Goal: Task Accomplishment & Management: Complete application form

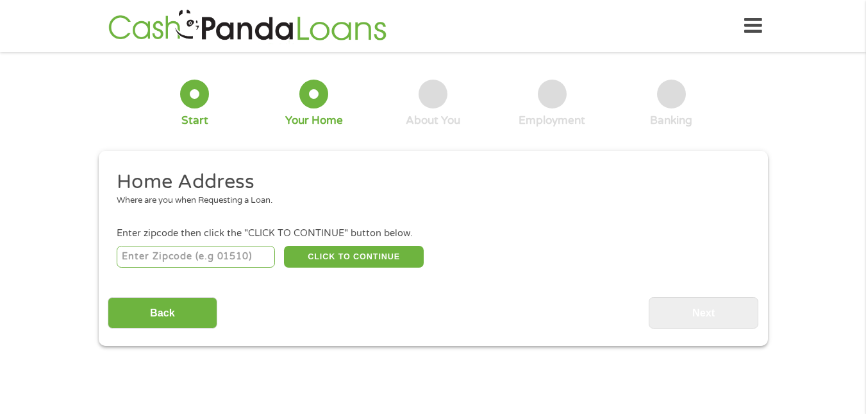
click at [230, 256] on input "number" at bounding box center [196, 257] width 158 height 22
type input "77414"
click at [403, 294] on div "Back Next" at bounding box center [433, 308] width 651 height 40
click at [370, 255] on button "CLICK TO CONTINUE" at bounding box center [354, 257] width 140 height 22
type input "77414"
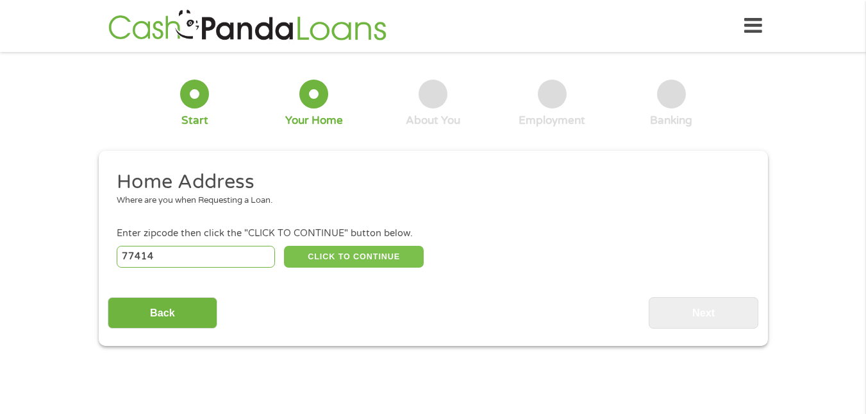
type input "[GEOGRAPHIC_DATA]"
select select "[US_STATE]"
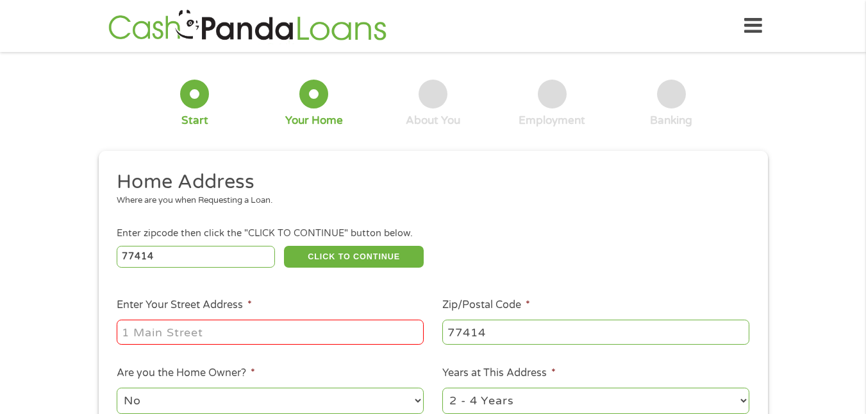
click at [199, 335] on input "Enter Your Street Address *" at bounding box center [270, 331] width 307 height 24
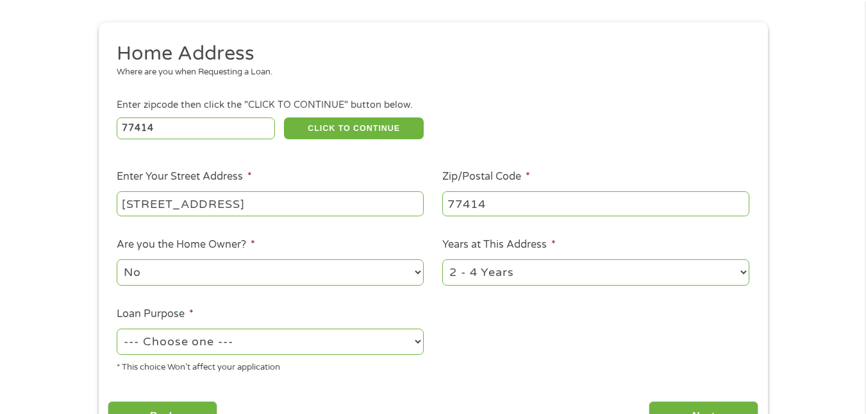
scroll to position [64, 0]
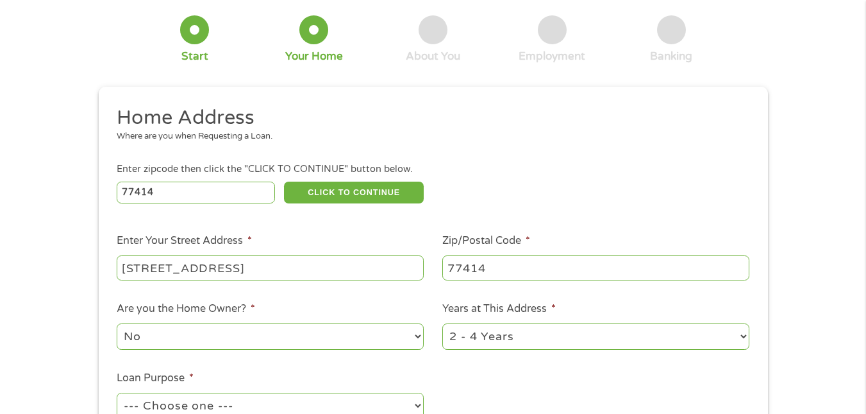
click at [242, 270] on input "[STREET_ADDRESS]" at bounding box center [270, 267] width 307 height 24
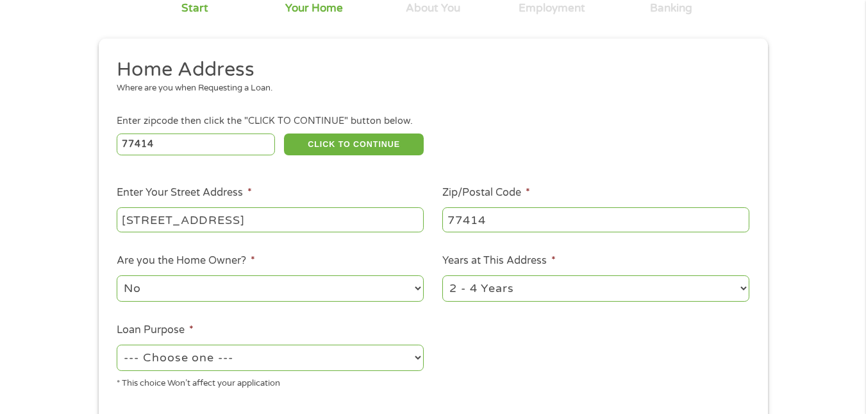
scroll to position [192, 0]
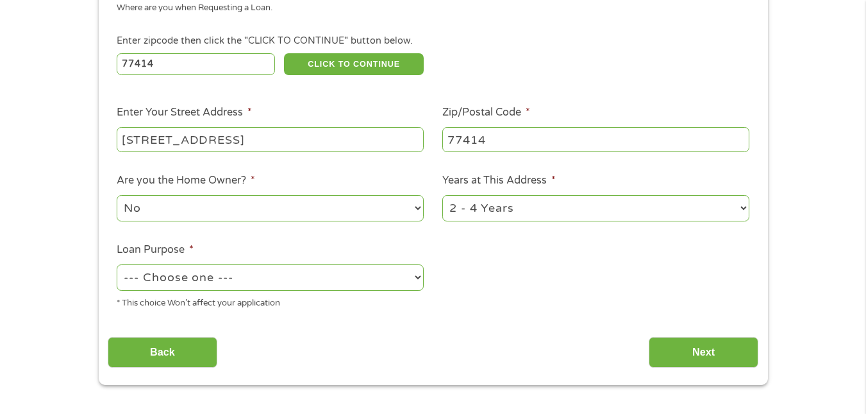
type input "[STREET_ADDRESS]"
click at [416, 276] on select "--- Choose one --- Pay Bills Debt Consolidation Home Improvement Major Purchase…" at bounding box center [270, 277] width 307 height 26
select select "paybills"
click at [117, 264] on select "--- Choose one --- Pay Bills Debt Consolidation Home Improvement Major Purchase…" at bounding box center [270, 277] width 307 height 26
click at [700, 351] on input "Next" at bounding box center [704, 352] width 110 height 31
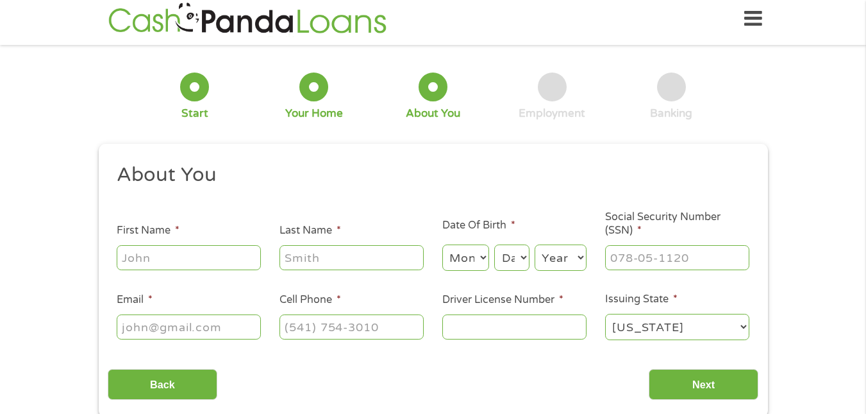
scroll to position [0, 0]
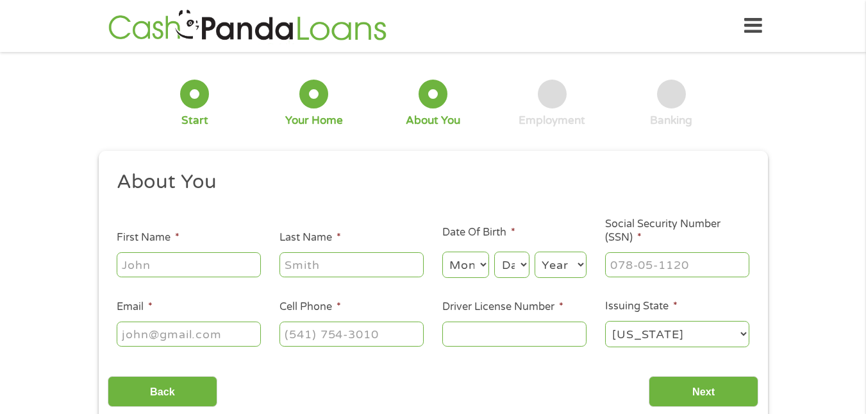
click at [223, 265] on input "First Name *" at bounding box center [189, 264] width 144 height 24
type input "LaRissa"
click at [326, 265] on input "Last Name *" at bounding box center [352, 264] width 144 height 24
type input "Vean"
drag, startPoint x: 469, startPoint y: 297, endPoint x: 474, endPoint y: 287, distance: 10.6
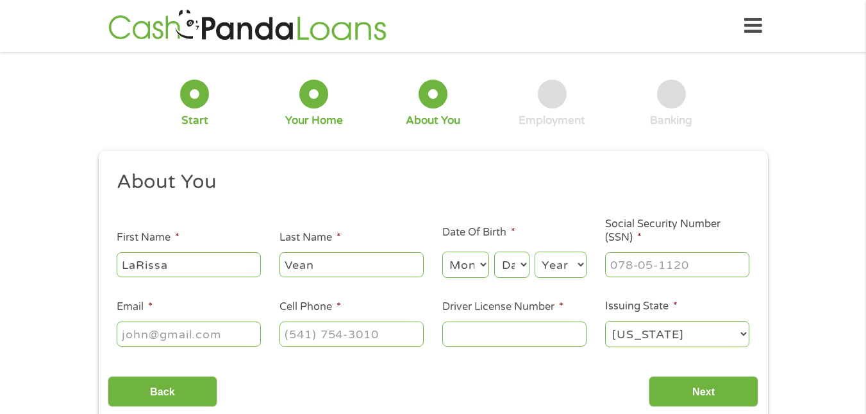
click at [471, 296] on ul "About You This field is hidden when viewing the form Title * --- Choose one ---…" at bounding box center [433, 263] width 651 height 189
click at [483, 261] on select "Month 1 2 3 4 5 6 7 8 9 10 11 12" at bounding box center [466, 264] width 47 height 26
select select "1"
click at [443, 251] on select "Month 1 2 3 4 5 6 7 8 9 10 11 12" at bounding box center [466, 264] width 47 height 26
click at [524, 262] on select "Day 1 2 3 4 5 6 7 8 9 10 11 12 13 14 15 16 17 18 19 20 21 22 23 24 25 26 27 28 …" at bounding box center [511, 264] width 35 height 26
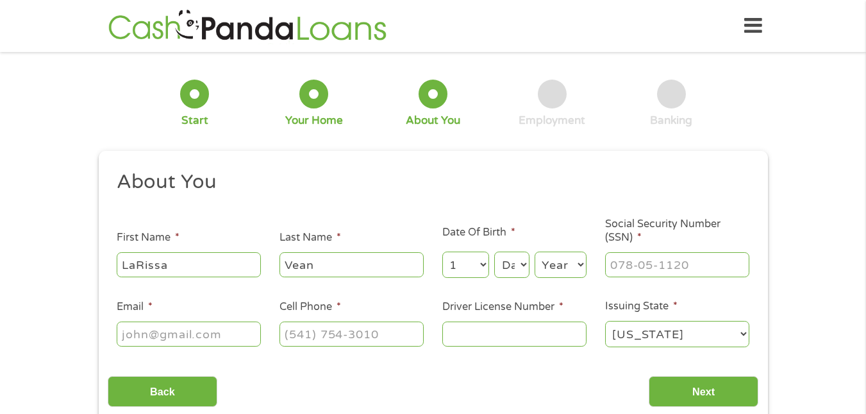
select select "25"
click at [494, 251] on select "Day 1 2 3 4 5 6 7 8 9 10 11 12 13 14 15 16 17 18 19 20 21 22 23 24 25 26 27 28 …" at bounding box center [511, 264] width 35 height 26
click at [577, 262] on select "Year 2007 2006 2005 2004 2003 2002 2001 2000 1999 1998 1997 1996 1995 1994 1993…" at bounding box center [561, 264] width 52 height 26
select select "1976"
click at [535, 251] on select "Year 2007 2006 2005 2004 2003 2002 2001 2000 1999 1998 1997 1996 1995 1994 1993…" at bounding box center [561, 264] width 52 height 26
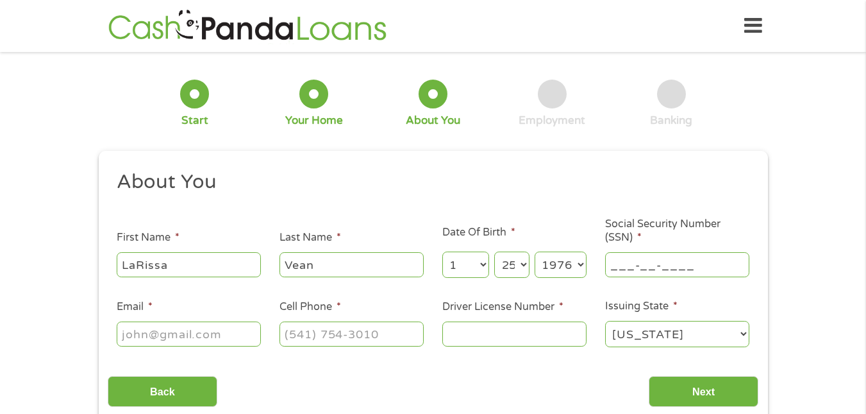
click at [668, 266] on input "___-__-____" at bounding box center [677, 264] width 144 height 24
type input "467-59-3295"
click at [496, 329] on input "Driver License Number *" at bounding box center [515, 333] width 144 height 24
type input "38966044"
click at [352, 332] on input "(___) ___-____" at bounding box center [352, 333] width 144 height 24
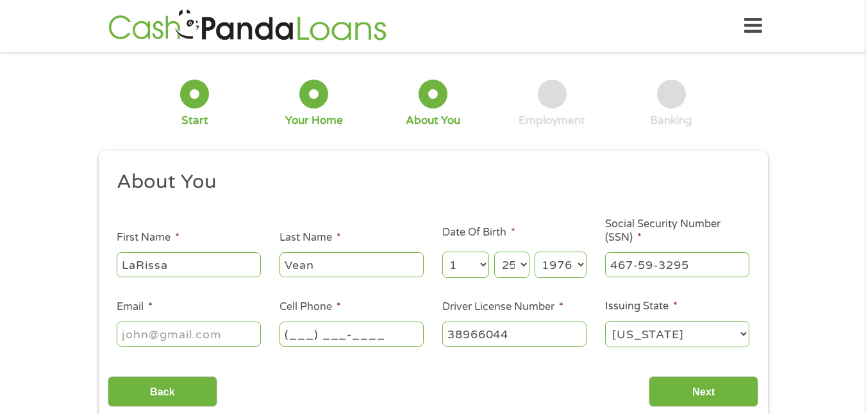
click at [305, 337] on input "(___) ___-____" at bounding box center [352, 333] width 144 height 24
type input "(979) 476-1188"
click at [153, 333] on input "Email *" at bounding box center [189, 333] width 144 height 24
type input "purplenay76@gmail.com"
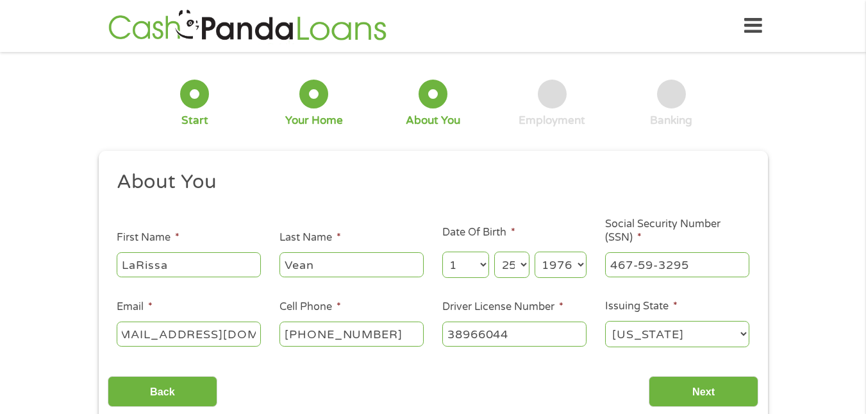
scroll to position [0, 0]
click at [294, 386] on div "Back Next" at bounding box center [433, 386] width 651 height 40
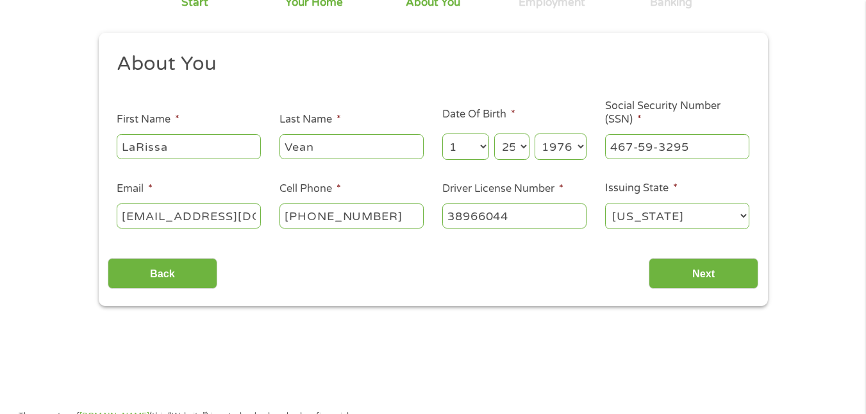
scroll to position [64, 0]
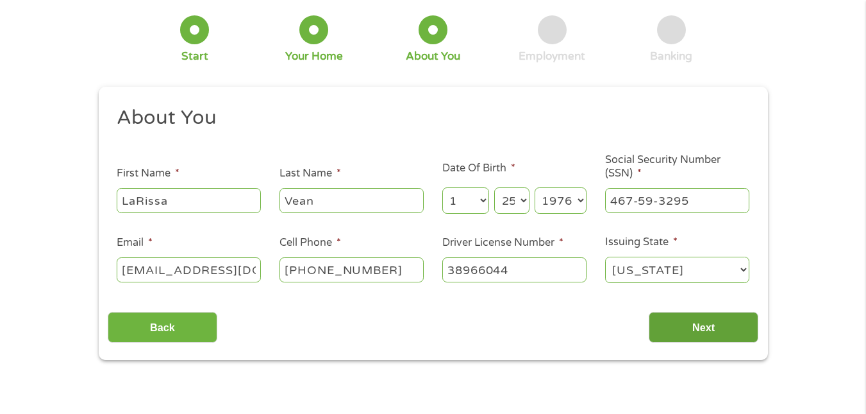
click at [737, 323] on input "Next" at bounding box center [704, 327] width 110 height 31
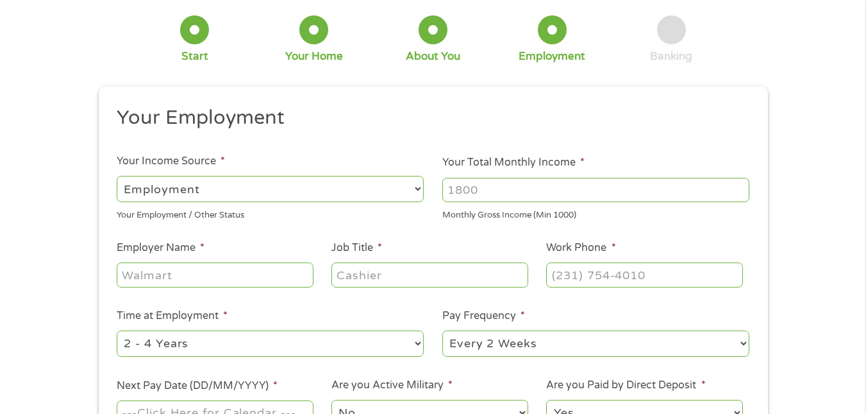
scroll to position [0, 0]
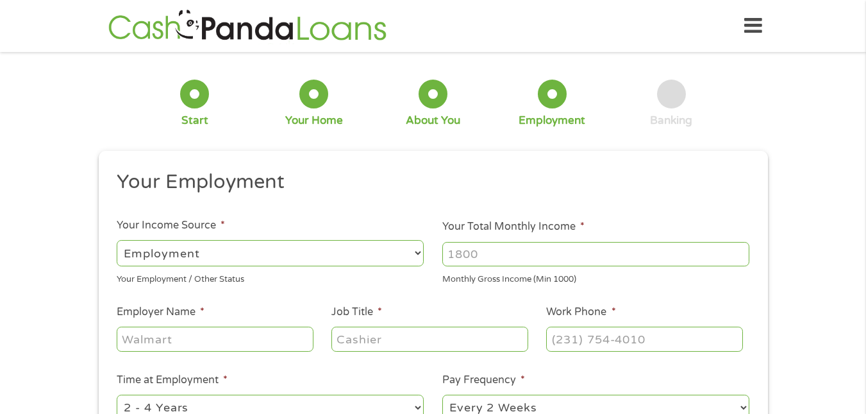
click at [728, 256] on input "Your Total Monthly Income *" at bounding box center [596, 254] width 307 height 24
click at [739, 247] on input "1000" at bounding box center [596, 254] width 307 height 24
click at [740, 249] on input "1001" at bounding box center [596, 254] width 307 height 24
click at [740, 249] on input "1002" at bounding box center [596, 254] width 307 height 24
click at [739, 258] on input "1001" at bounding box center [596, 254] width 307 height 24
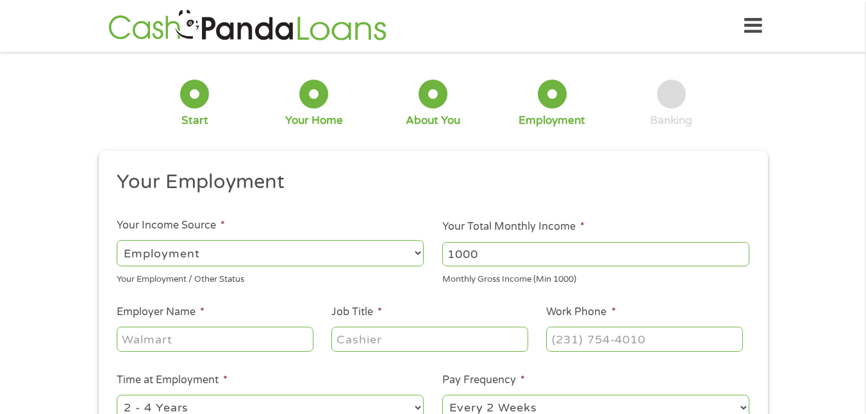
click at [739, 258] on input "1000" at bounding box center [596, 254] width 307 height 24
click at [741, 249] on input "1001" at bounding box center [596, 254] width 307 height 24
type input "1000"
click at [739, 259] on input "1000" at bounding box center [596, 254] width 307 height 24
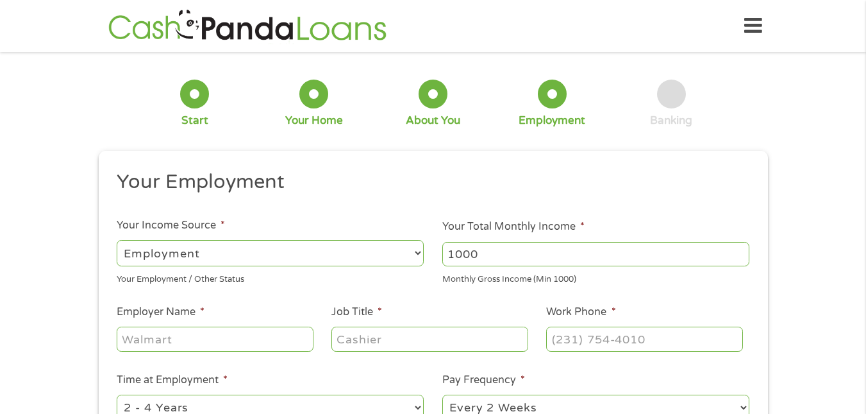
click at [816, 285] on div "1 Start 2 Your Home 3 About You 4 Employment 5 Banking 6 This field is hidden w…" at bounding box center [433, 314] width 866 height 506
click at [389, 339] on input "Job Title *" at bounding box center [430, 338] width 196 height 24
type input "Backroom associate"
click at [179, 342] on input "Employer Name *" at bounding box center [215, 338] width 196 height 24
type input "Marshall's"
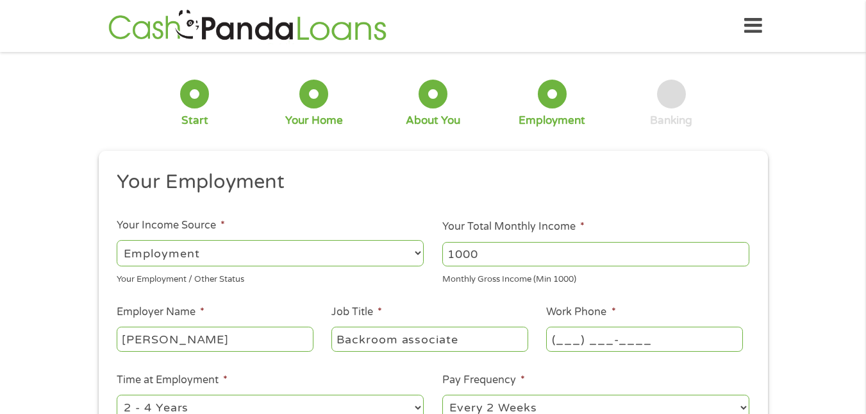
click at [566, 339] on input "(___) ___-____" at bounding box center [644, 338] width 196 height 24
type input "(979) 244-4991"
click at [813, 299] on div "1 Start 2 Your Home 3 About You 4 Employment 5 Banking 6 This field is hidden w…" at bounding box center [433, 314] width 866 height 506
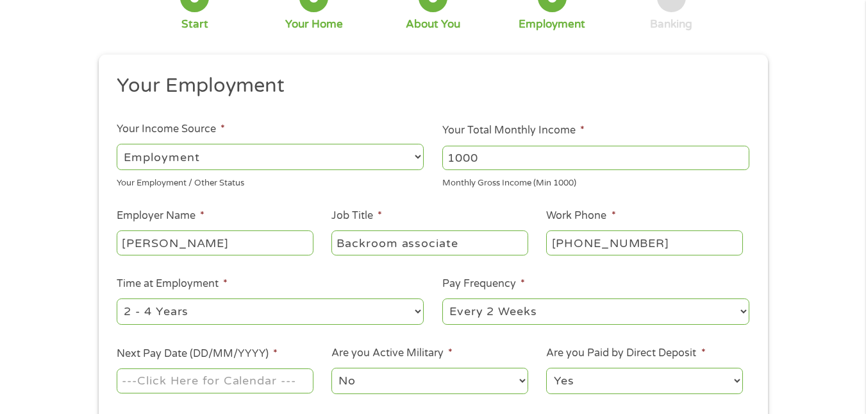
scroll to position [192, 0]
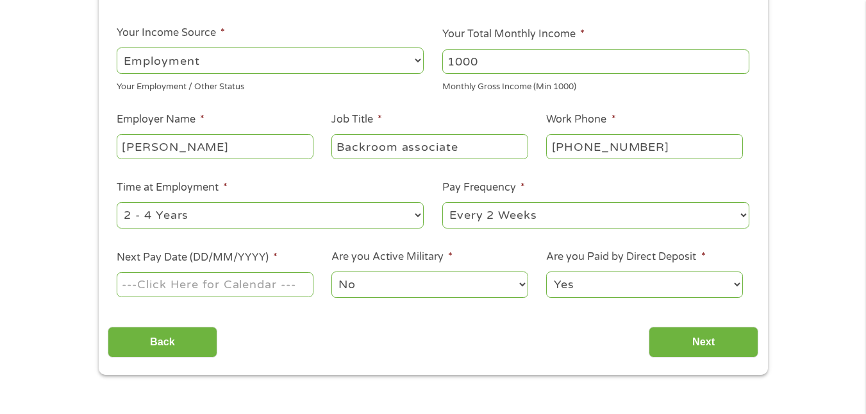
click at [745, 213] on select "--- Choose one --- Every 2 Weeks Every Week Monthly Semi-Monthly" at bounding box center [596, 215] width 307 height 26
select select "weekly"
click at [443, 202] on select "--- Choose one --- Every 2 Weeks Every Week Monthly Semi-Monthly" at bounding box center [596, 215] width 307 height 26
click at [420, 212] on select "--- Choose one --- 1 Year or less 1 - 2 Years 2 - 4 Years Over 4 Years" at bounding box center [270, 215] width 307 height 26
select select "12months"
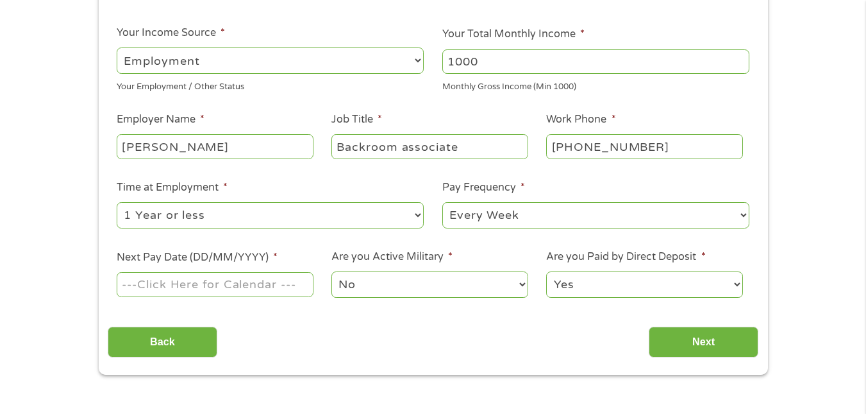
click at [117, 202] on select "--- Choose one --- 1 Year or less 1 - 2 Years 2 - 4 Years Over 4 Years" at bounding box center [270, 215] width 307 height 26
click at [215, 283] on input "Next Pay Date (DD/MM/YYYY) *" at bounding box center [215, 284] width 196 height 24
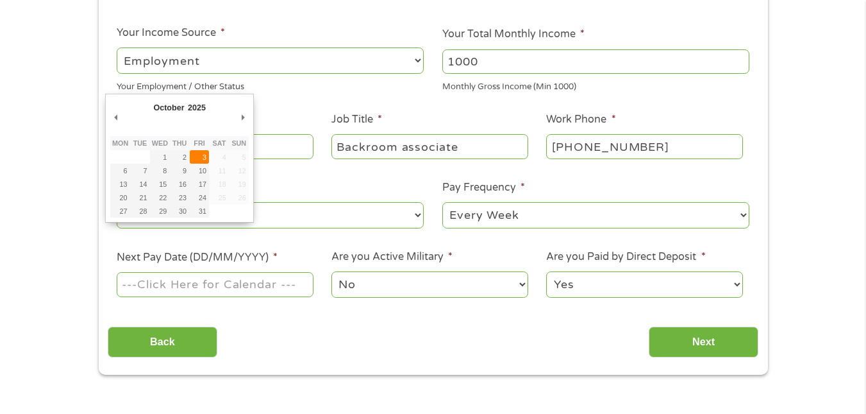
type input "03/10/2025"
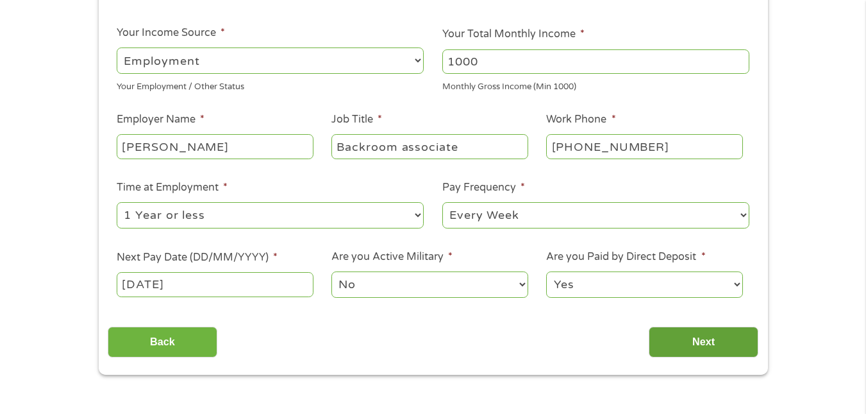
click at [715, 341] on input "Next" at bounding box center [704, 341] width 110 height 31
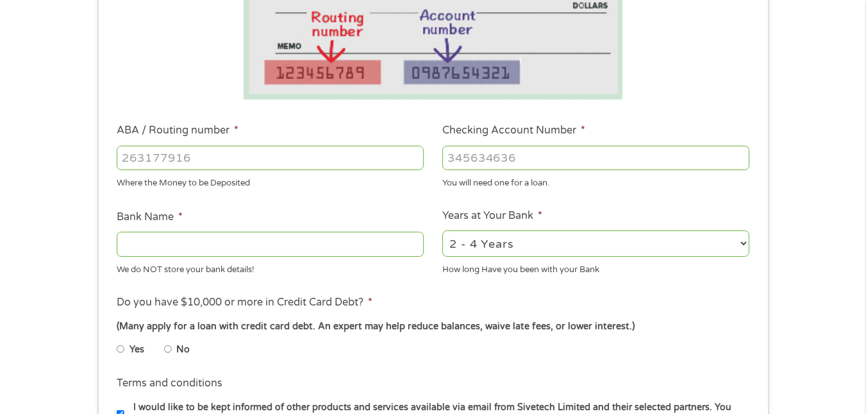
scroll to position [321, 0]
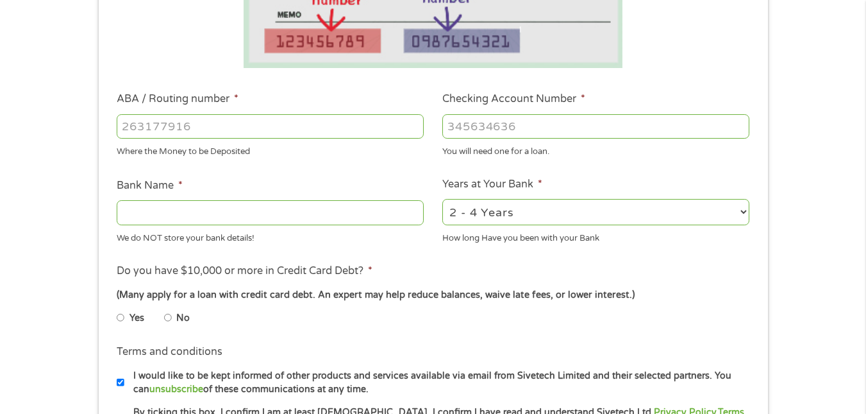
click at [263, 126] on input "ABA / Routing number *" at bounding box center [270, 126] width 307 height 24
type input "031101279"
type input "THE BANCORP BANK"
type input "031101279"
click at [474, 127] on input "Checking Account Number *" at bounding box center [596, 126] width 307 height 24
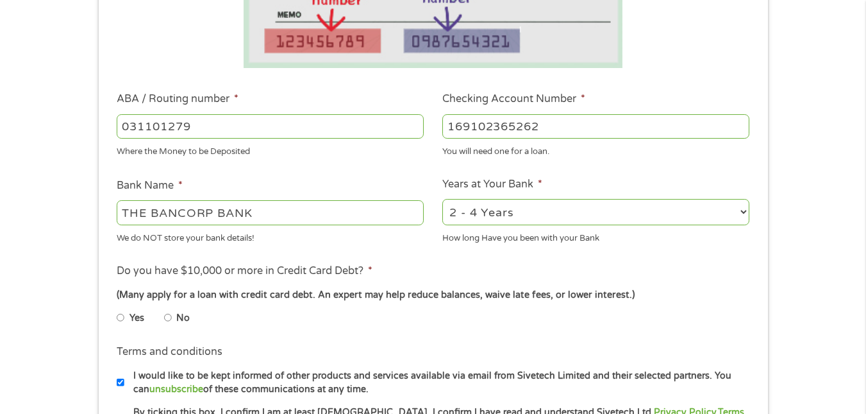
type input "169102365262"
click at [685, 294] on div "(Many apply for a loan with credit card debt. An expert may help reduce balance…" at bounding box center [433, 295] width 632 height 14
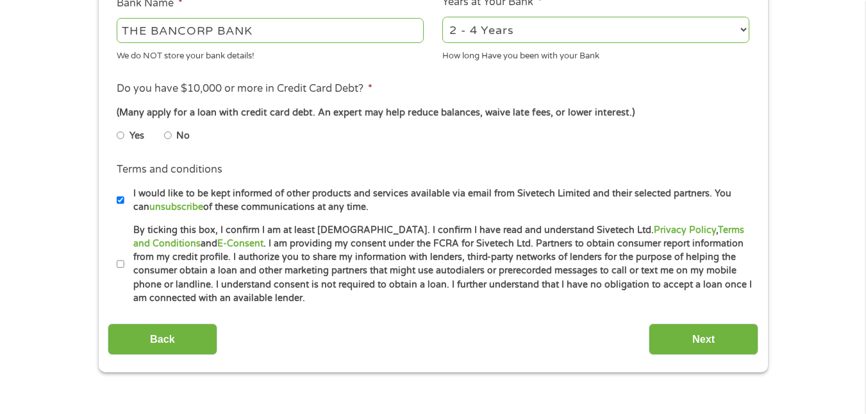
scroll to position [513, 0]
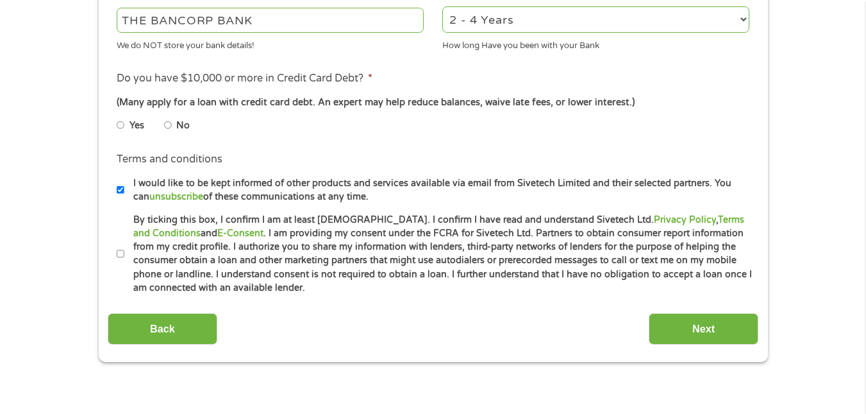
click at [171, 125] on input "No" at bounding box center [168, 125] width 8 height 21
radio input "true"
click at [118, 253] on input "By ticking this box, I confirm I am at least 18 years old. I confirm I have rea…" at bounding box center [121, 254] width 8 height 21
checkbox input "true"
click at [706, 330] on input "Next" at bounding box center [704, 328] width 110 height 31
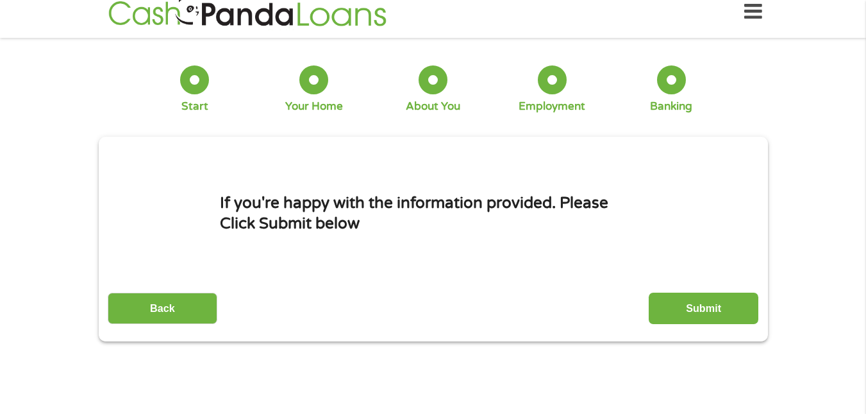
scroll to position [0, 0]
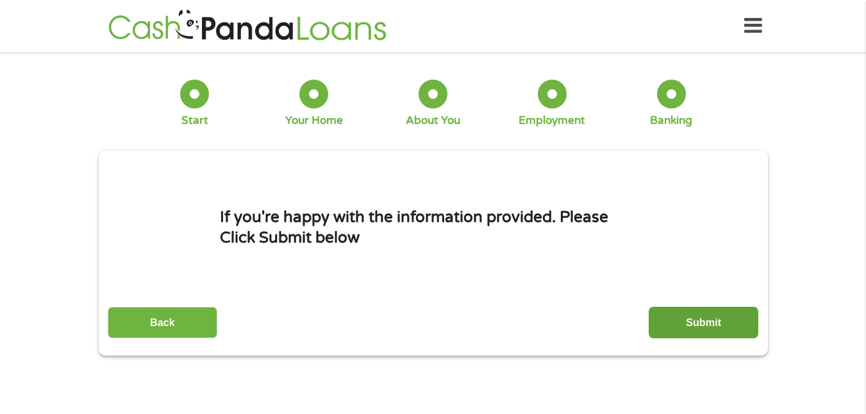
click at [729, 323] on input "Submit" at bounding box center [704, 322] width 110 height 31
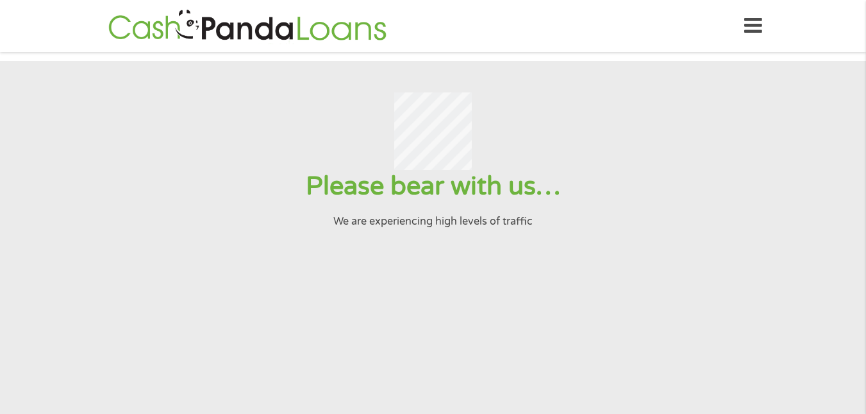
drag, startPoint x: 1, startPoint y: 99, endPoint x: 746, endPoint y: 155, distance: 747.9
click at [746, 155] on div at bounding box center [432, 131] width 835 height 78
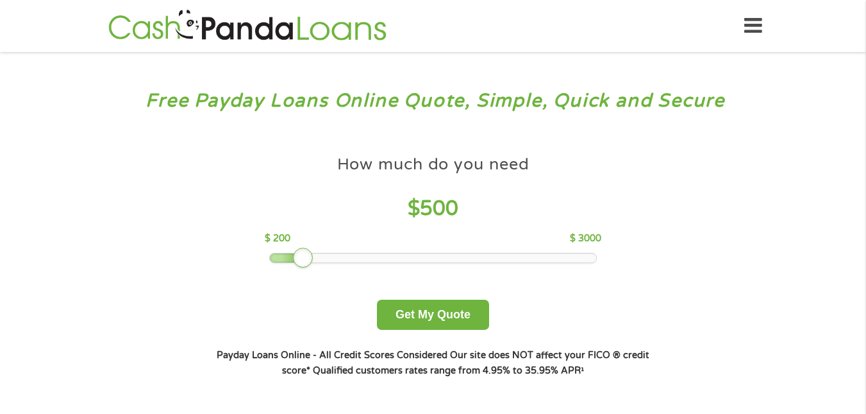
drag, startPoint x: 359, startPoint y: 258, endPoint x: 307, endPoint y: 255, distance: 52.7
click at [307, 255] on div at bounding box center [303, 258] width 21 height 21
click at [439, 314] on button "Get My Quote" at bounding box center [433, 314] width 112 height 30
